Goal: Book appointment/travel/reservation

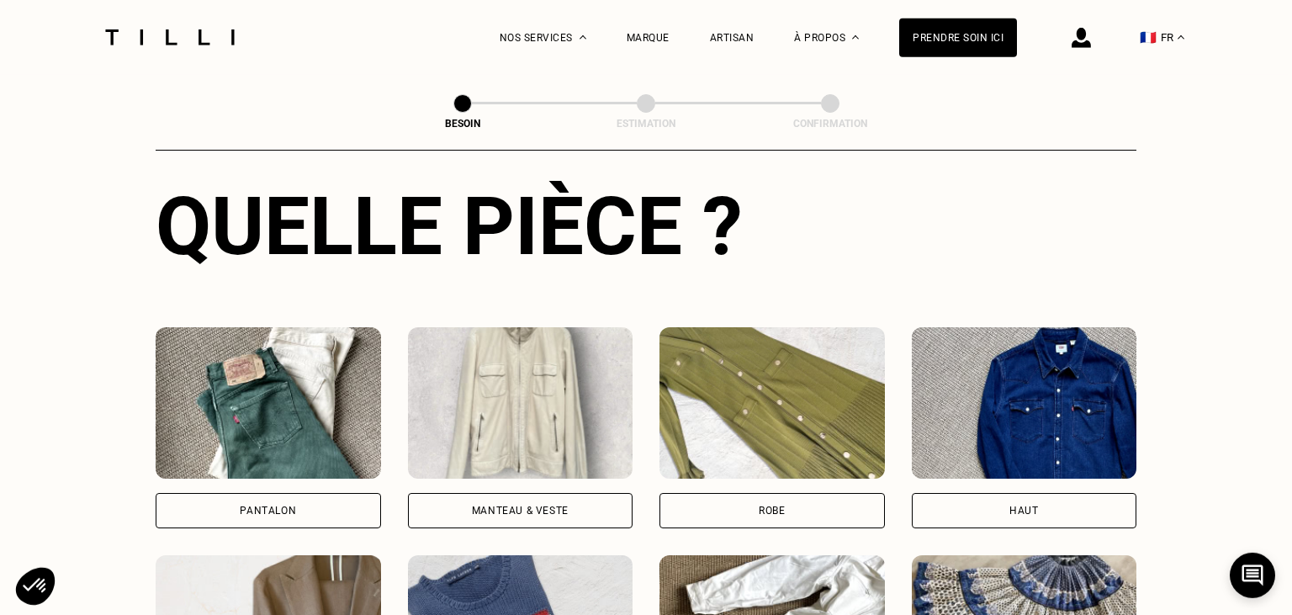
scroll to position [637, 0]
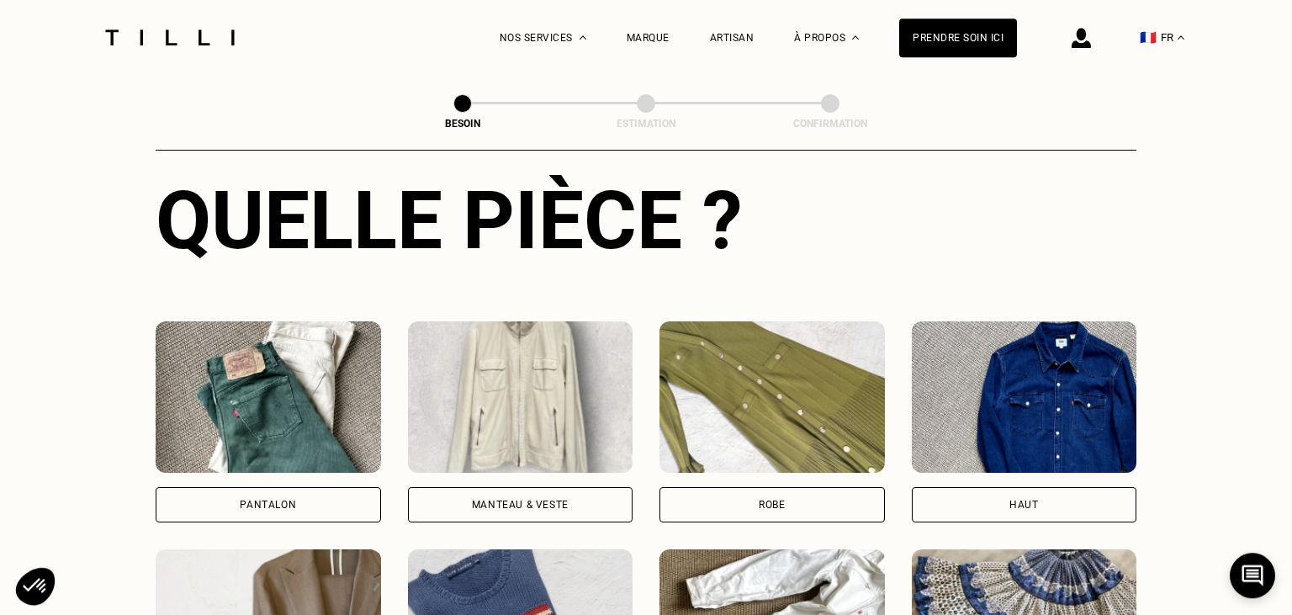
click at [301, 379] on img at bounding box center [268, 396] width 225 height 151
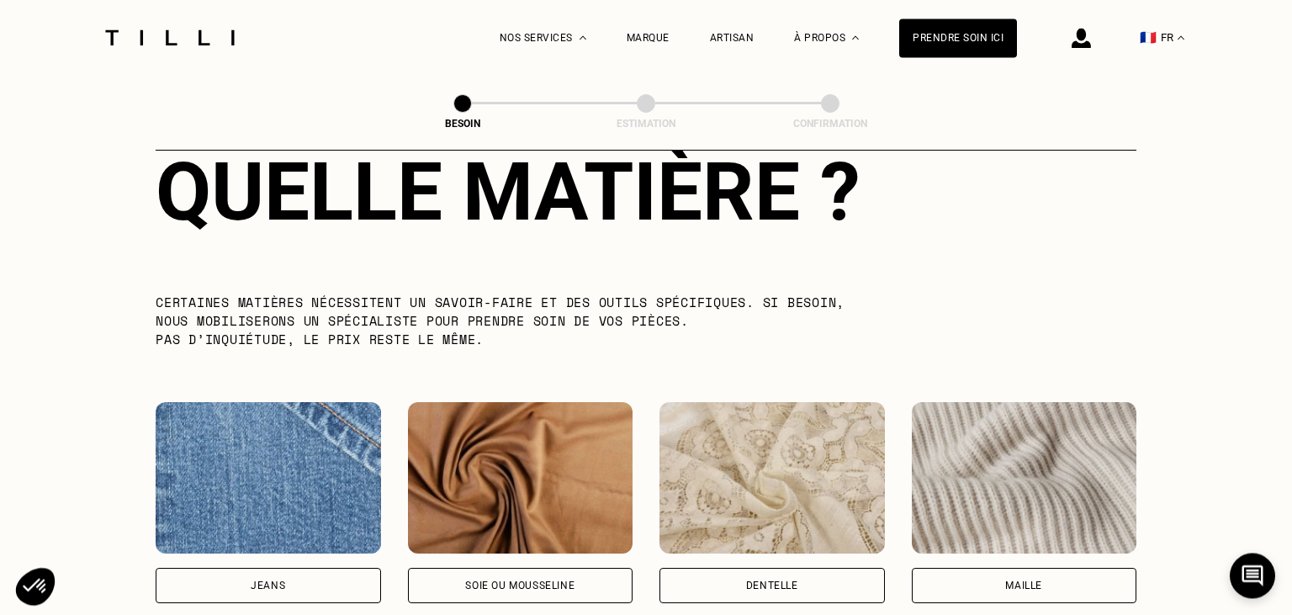
scroll to position [1640, 0]
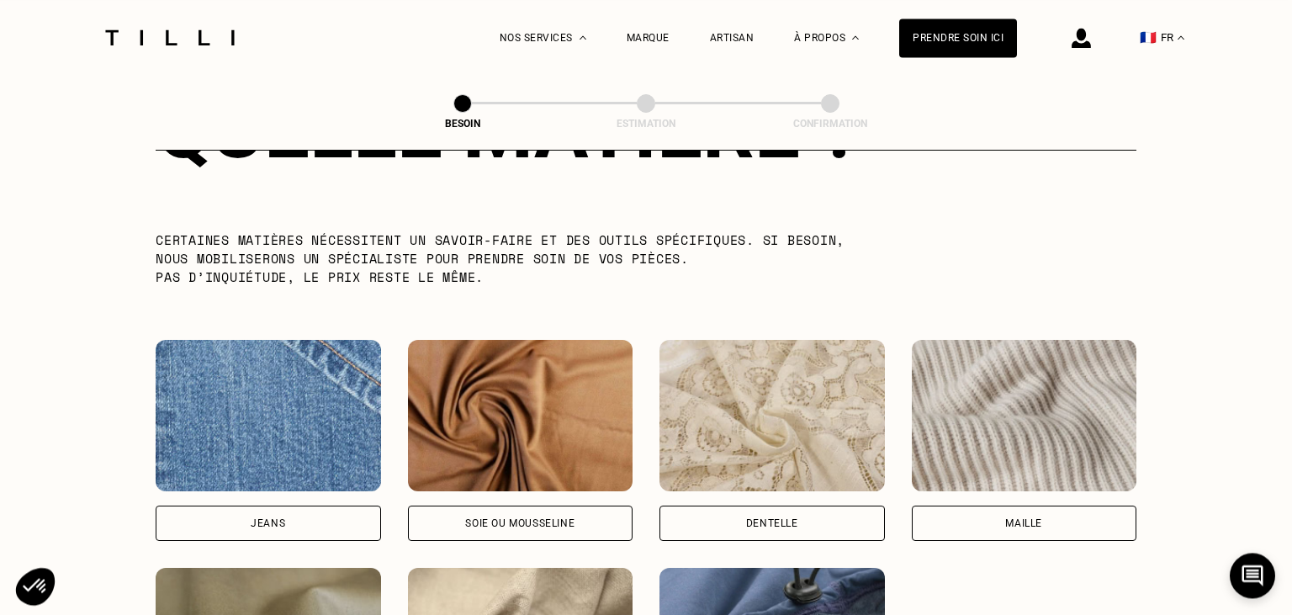
click at [283, 458] on img at bounding box center [268, 415] width 225 height 151
select select "FR"
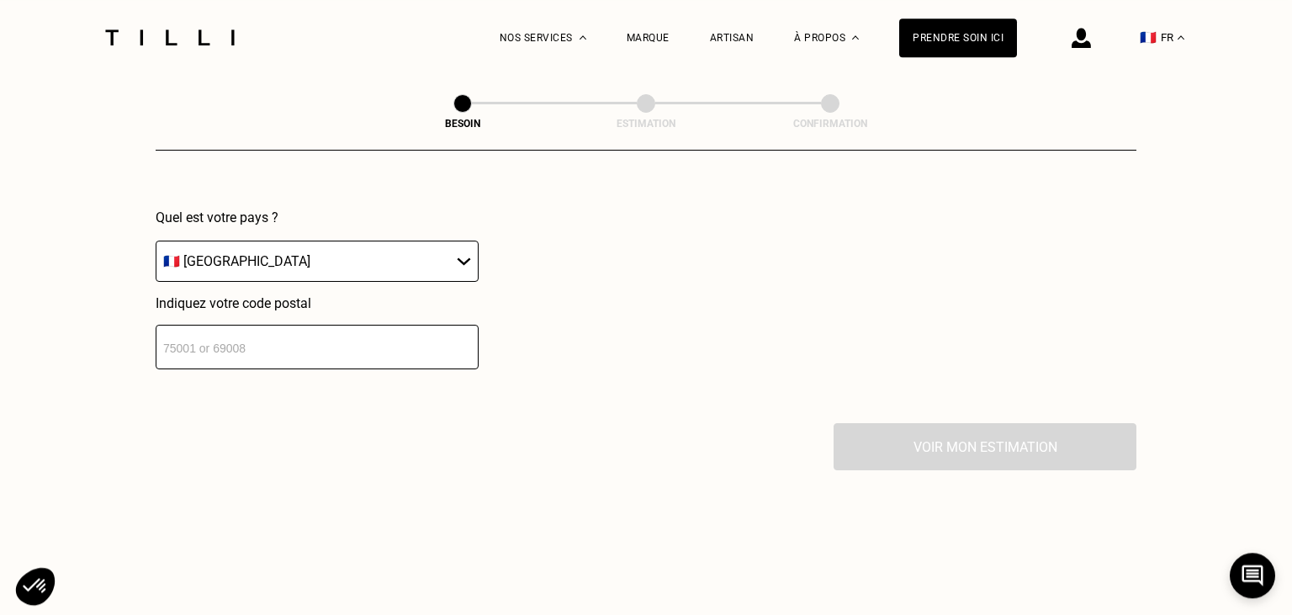
scroll to position [2436, 0]
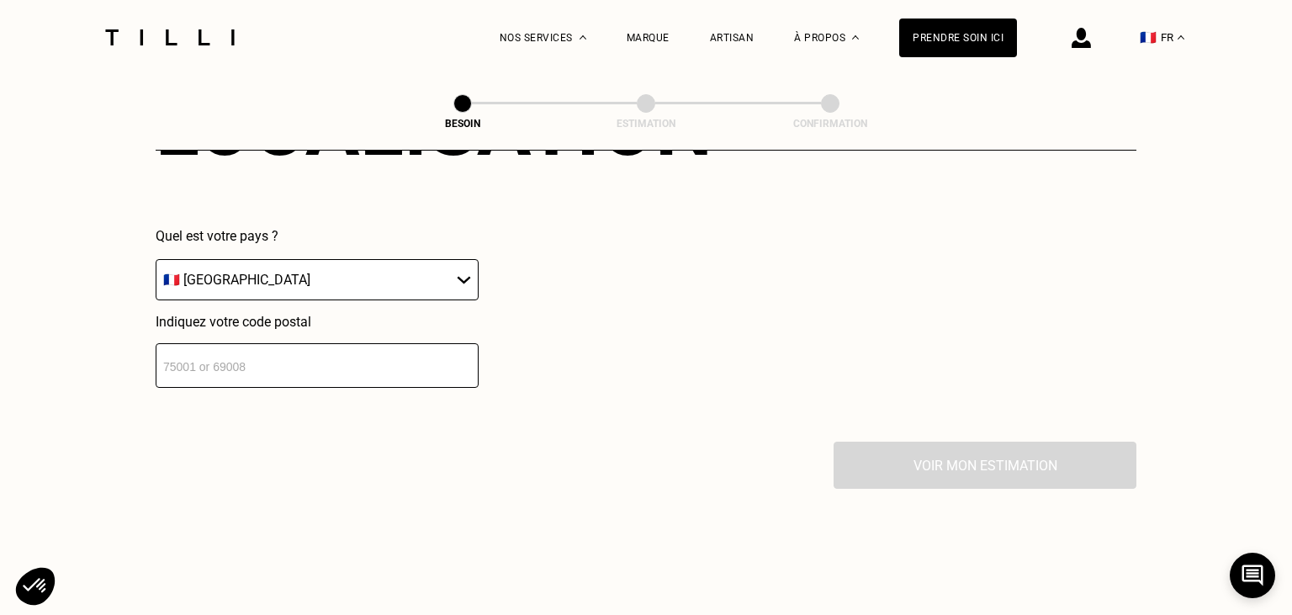
click at [385, 352] on input "number" at bounding box center [317, 365] width 323 height 45
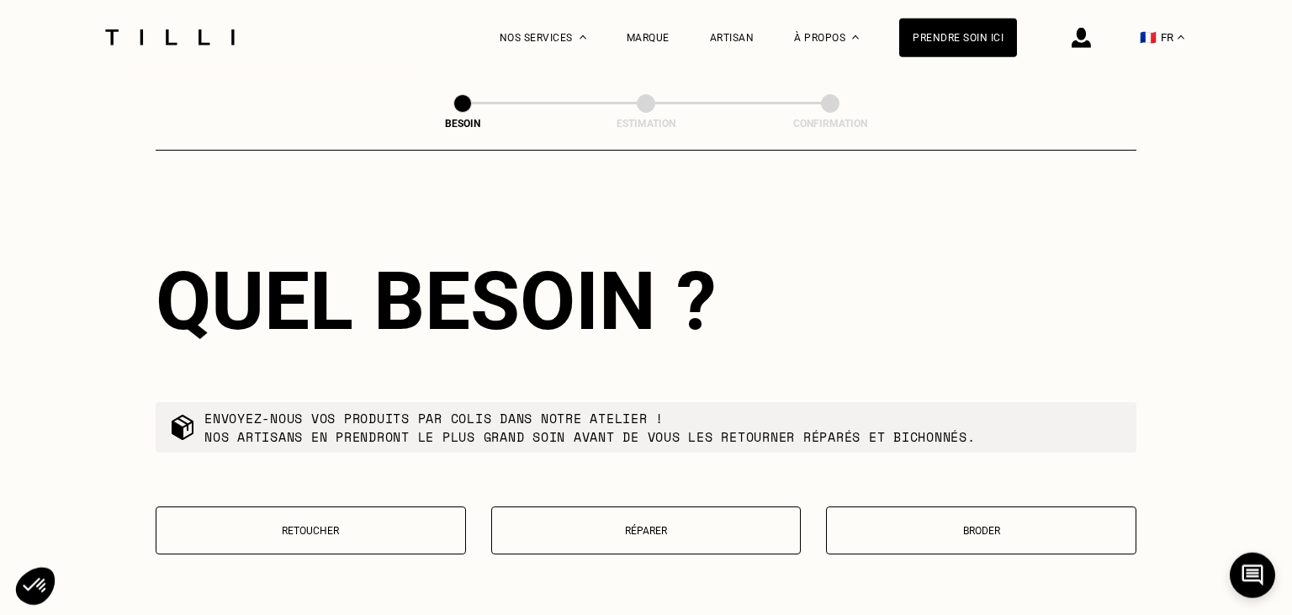
scroll to position [2678, 0]
type input "94450"
click at [648, 532] on button "Réparer" at bounding box center [646, 530] width 310 height 48
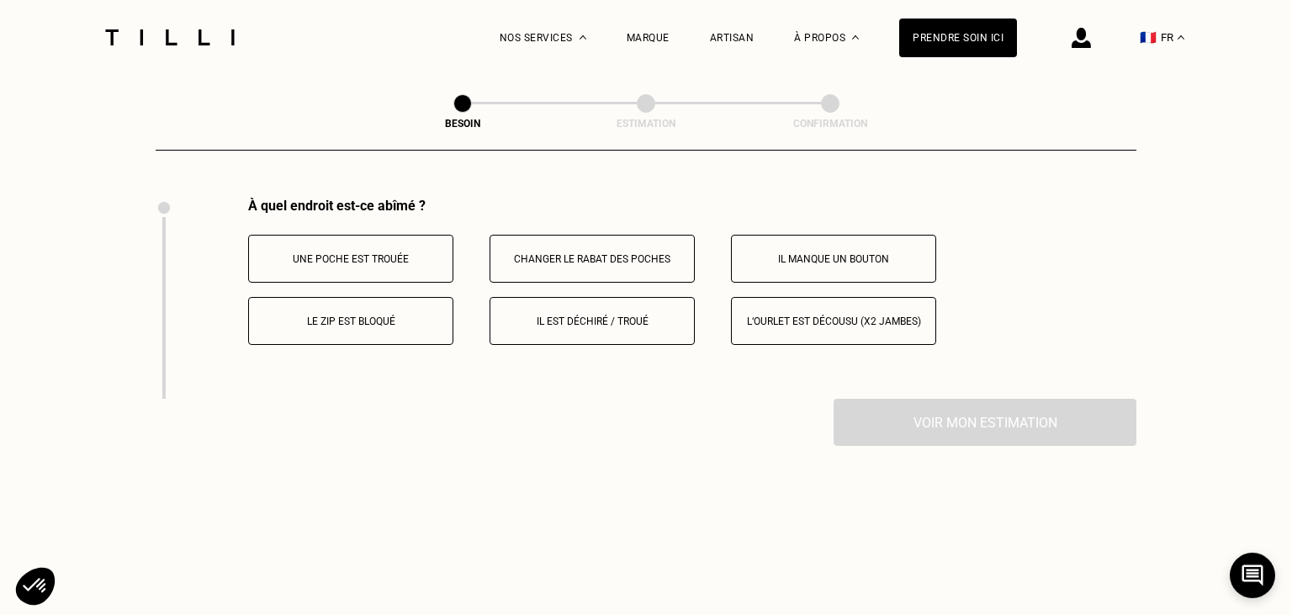
scroll to position [3110, 0]
click at [613, 318] on p "Il est déchiré / troué" at bounding box center [592, 321] width 187 height 12
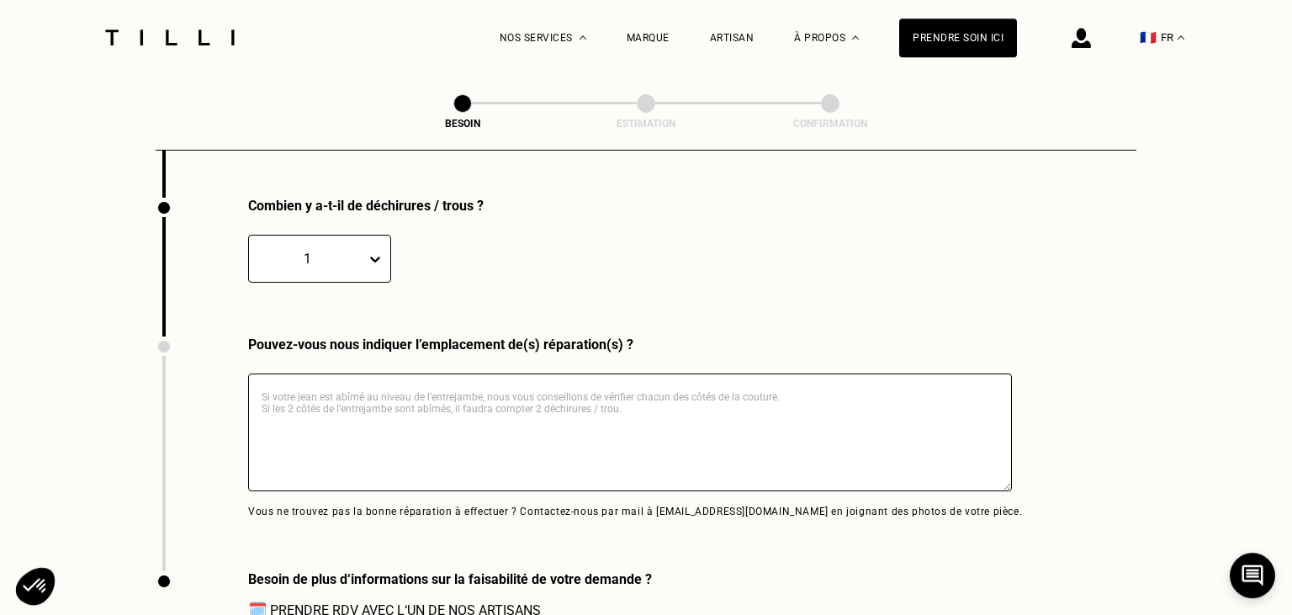
scroll to position [3311, 0]
click at [488, 391] on textarea at bounding box center [630, 432] width 764 height 118
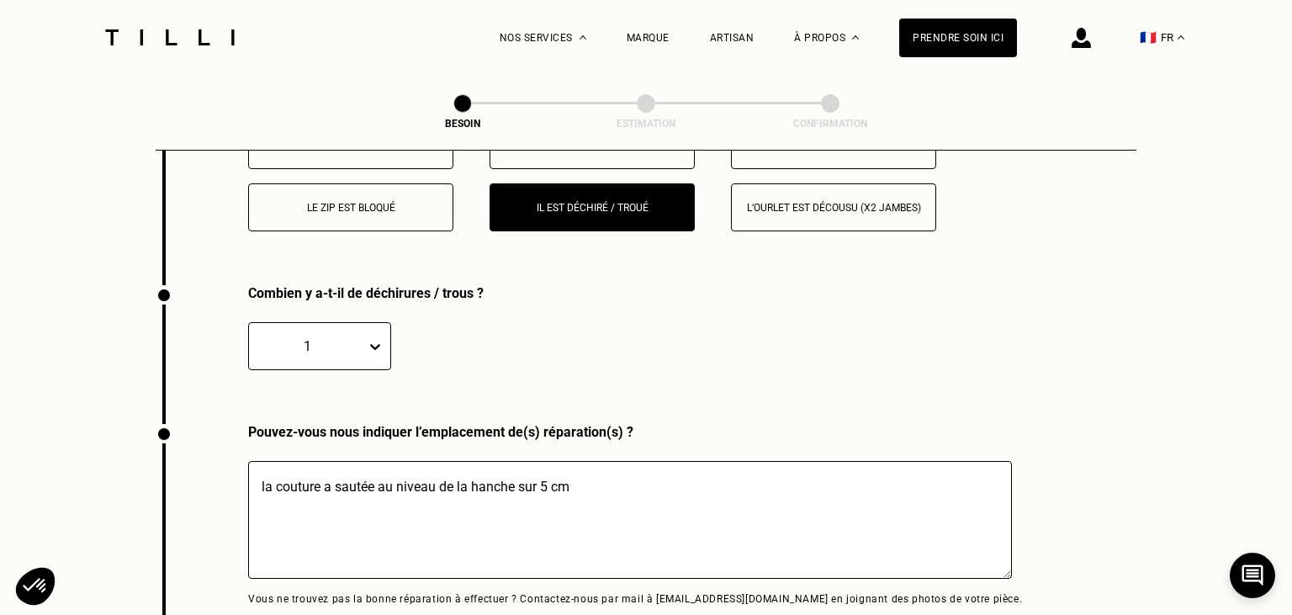
scroll to position [3578, 0]
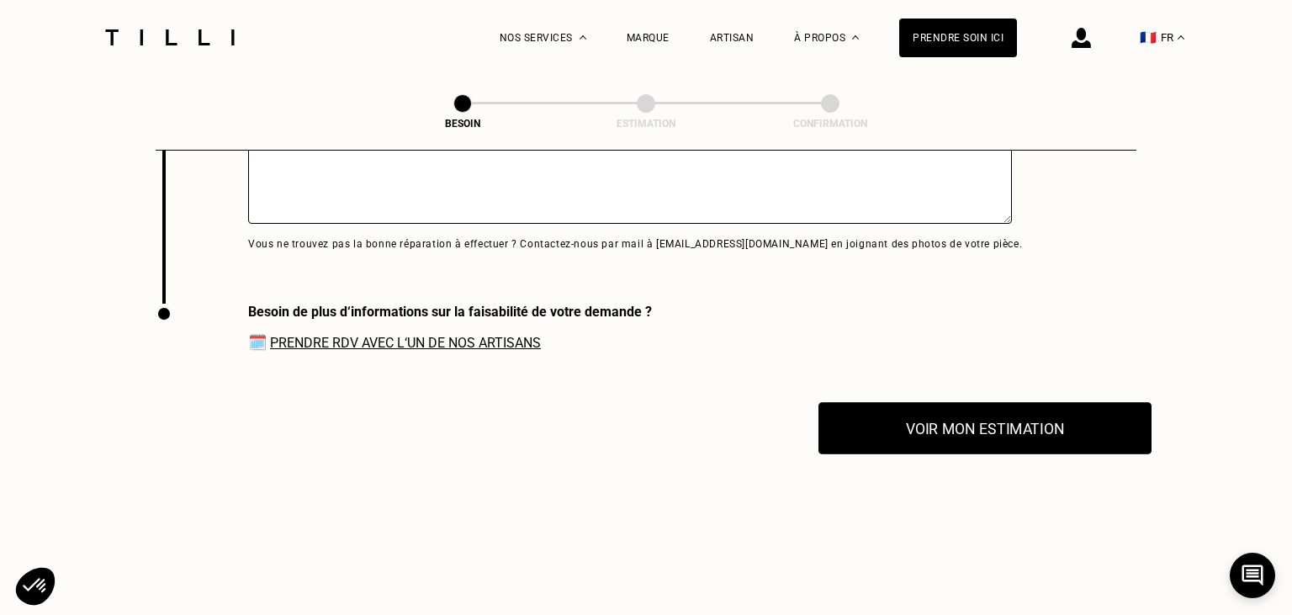
type textarea "la couture a sautée au niveau de la hanche sur 5 cm"
click at [890, 416] on button "Voir mon estimation" at bounding box center [984, 428] width 333 height 52
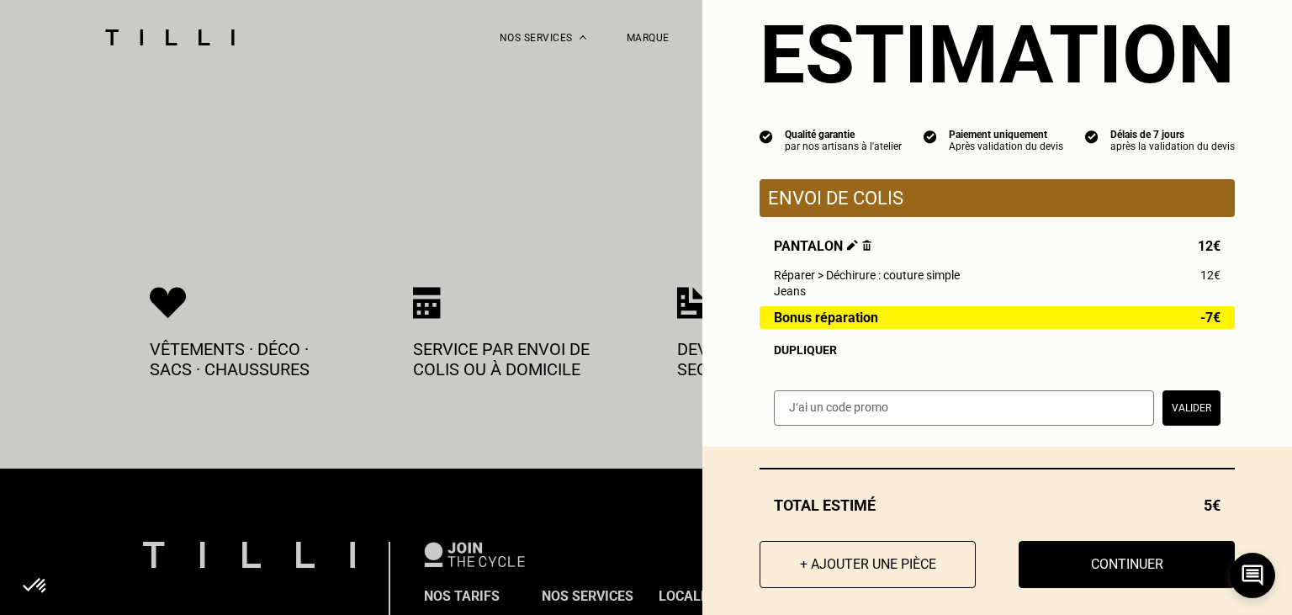
scroll to position [67, 0]
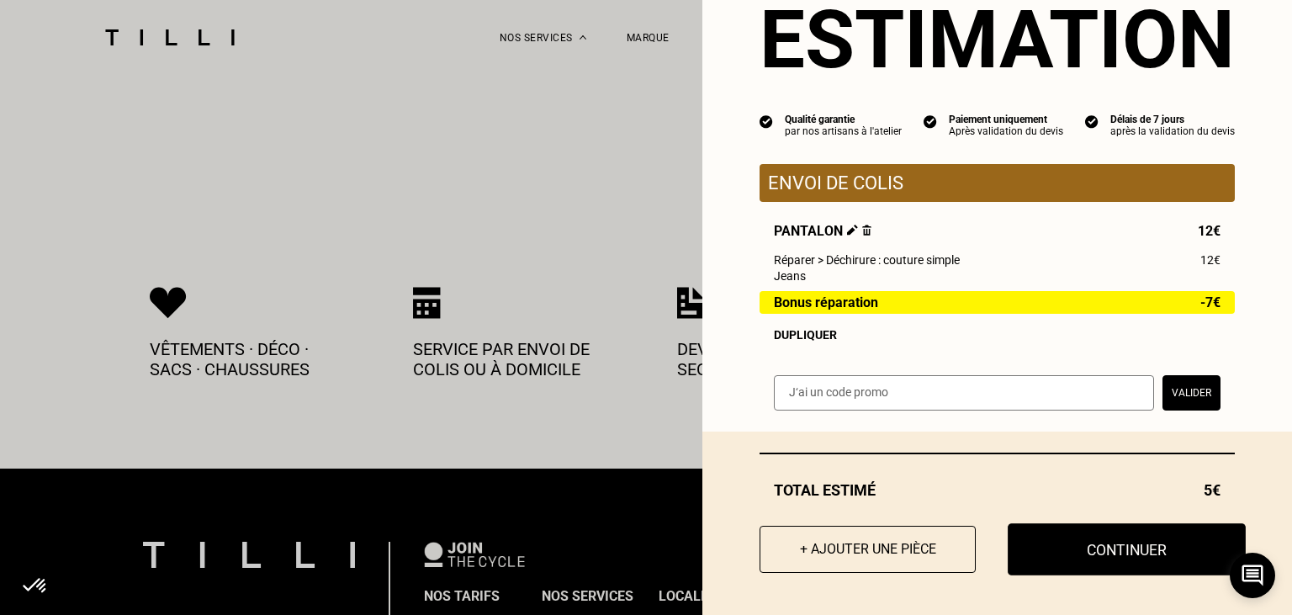
click at [1113, 564] on button "Continuer" at bounding box center [1127, 549] width 238 height 52
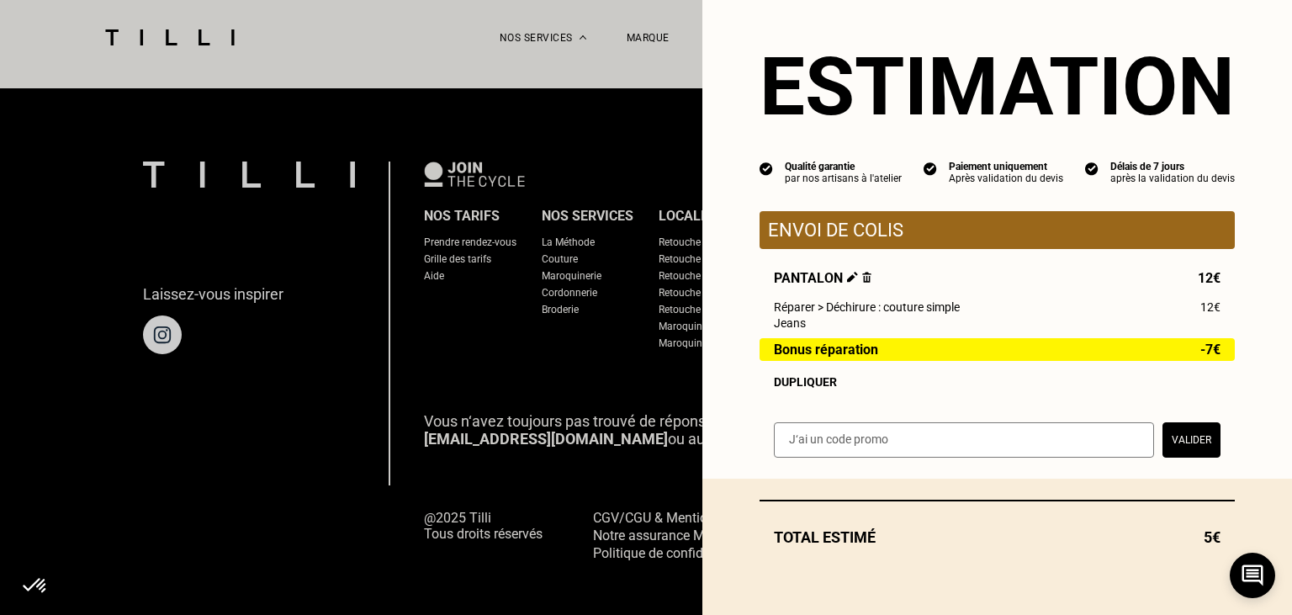
scroll to position [20, 0]
select select "FR"
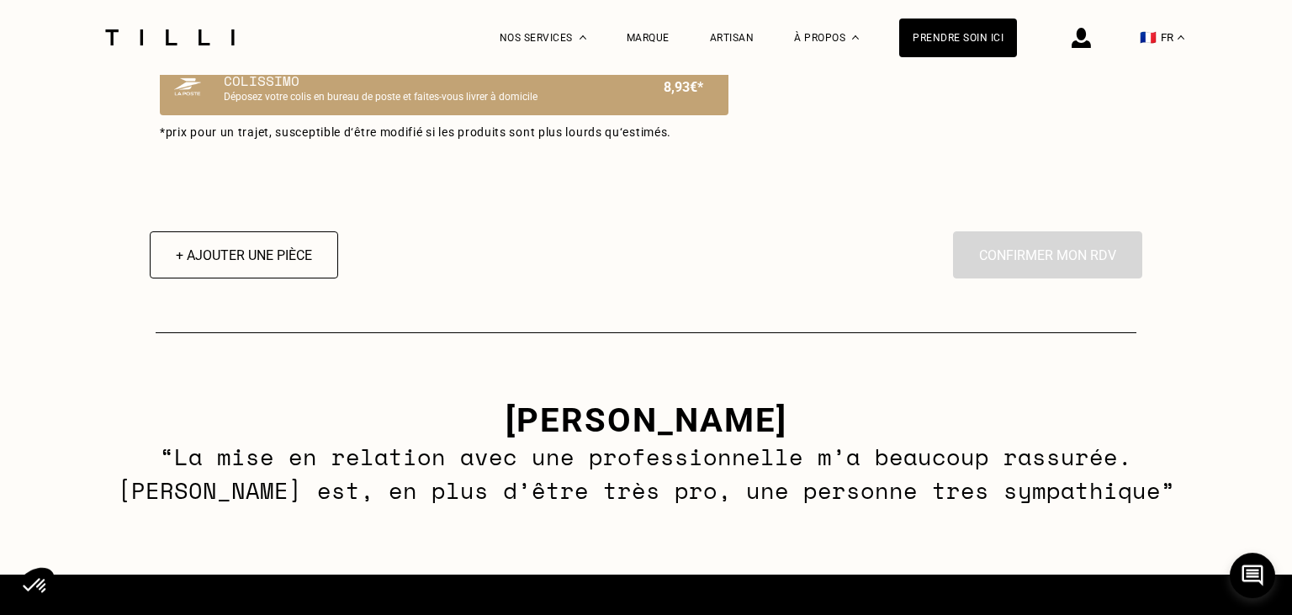
scroll to position [1420, 0]
